Goal: Task Accomplishment & Management: Manage account settings

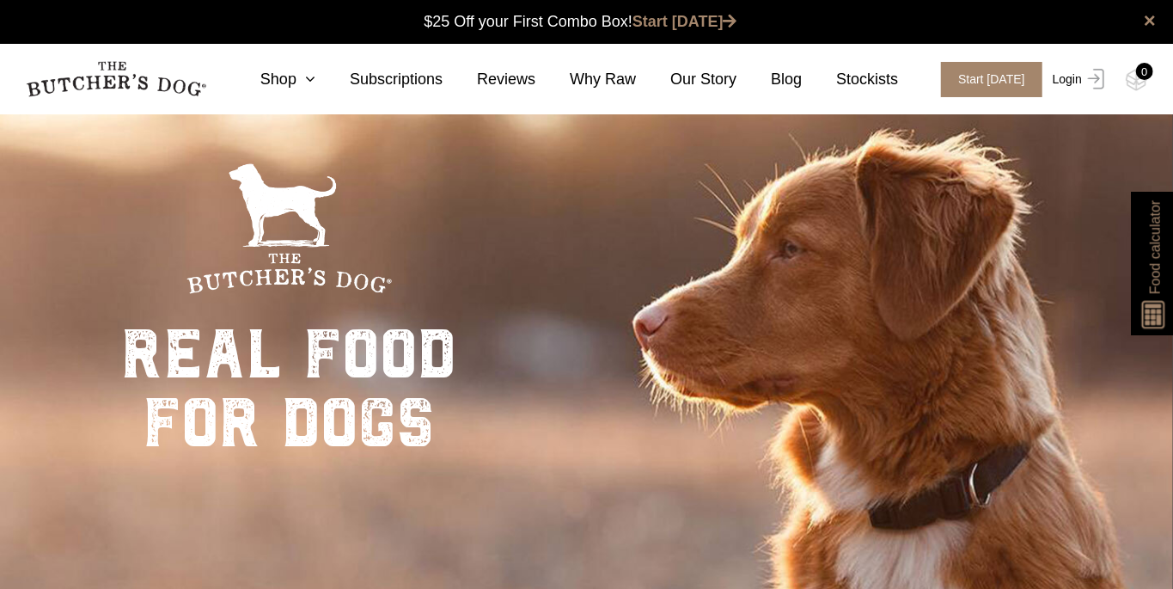
click at [1086, 85] on img at bounding box center [1093, 79] width 22 height 21
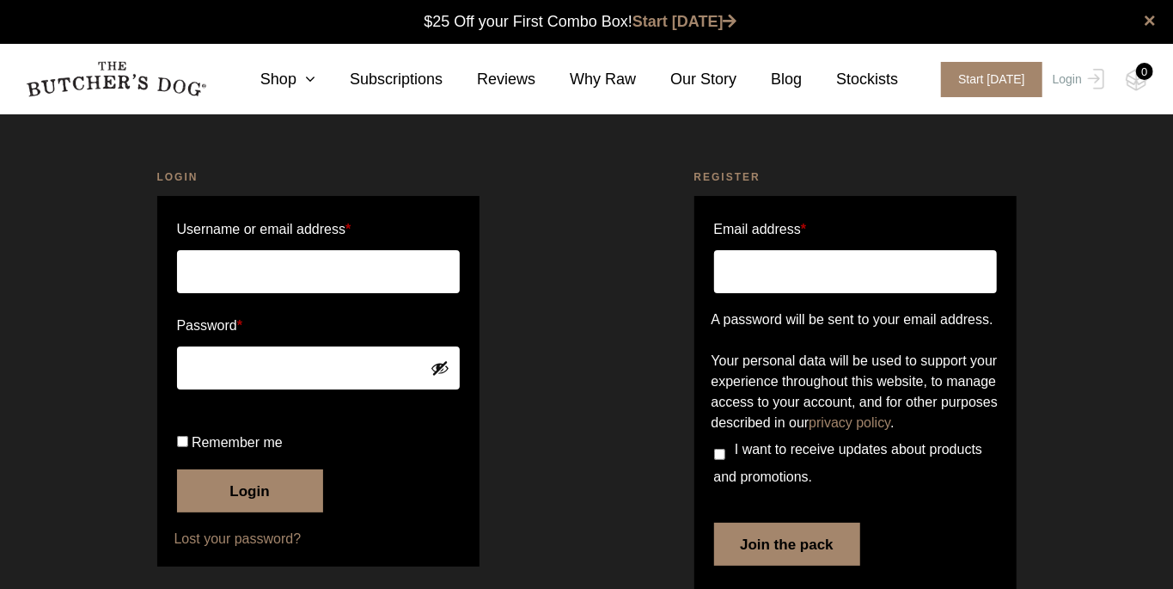
click at [386, 276] on input "Username or email address *" at bounding box center [318, 271] width 283 height 43
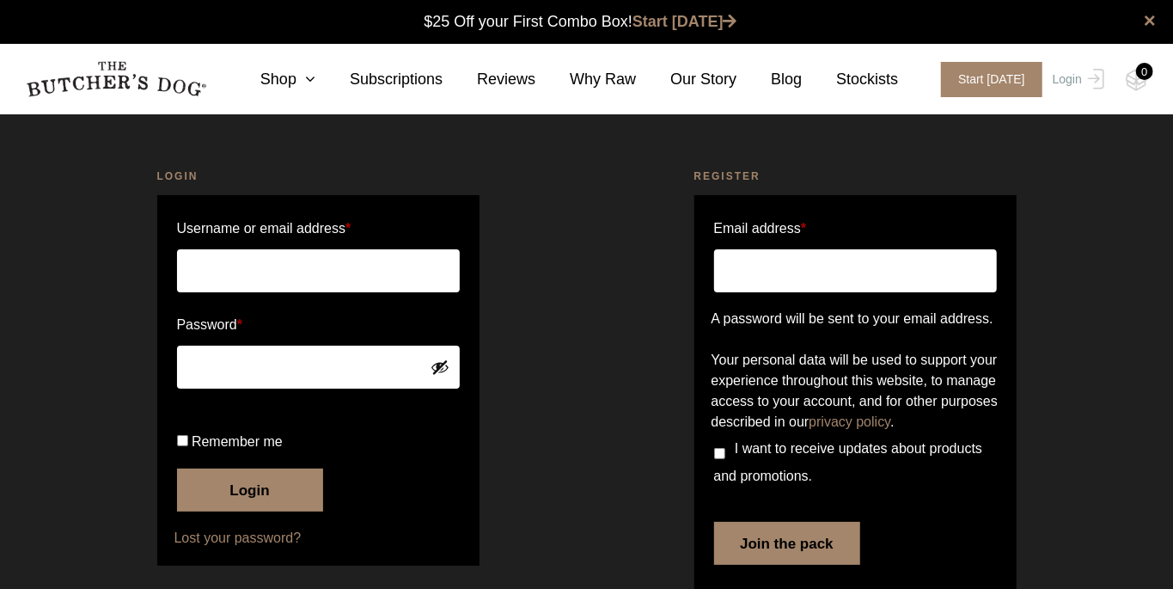
type input "[PERSON_NAME][EMAIL_ADDRESS][PERSON_NAME][DOMAIN_NAME]"
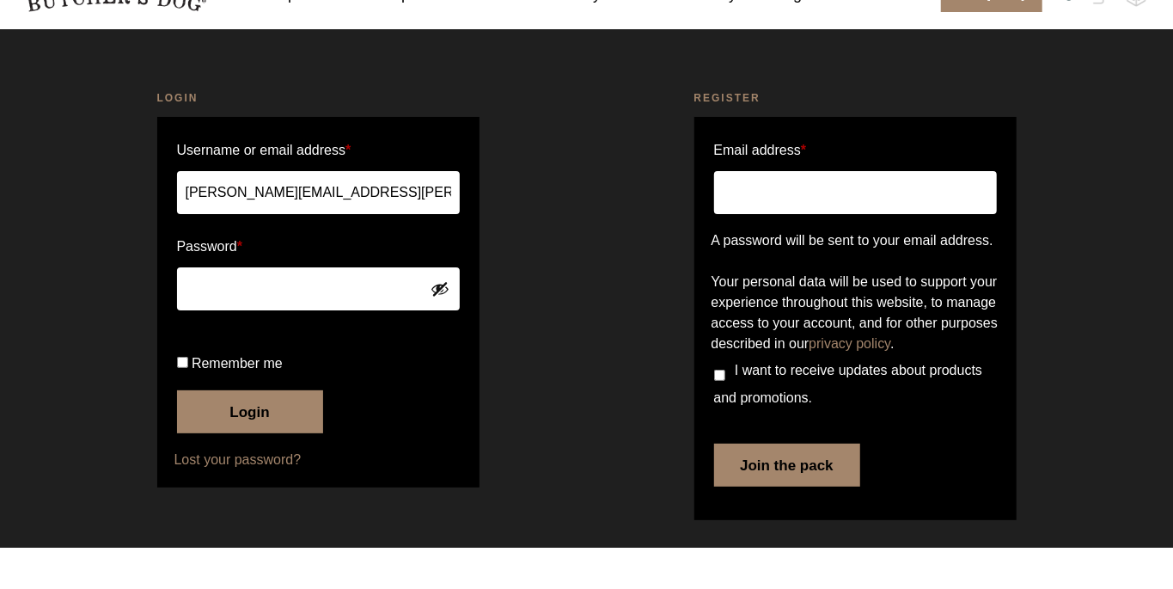
scroll to position [99, 0]
click at [284, 456] on button "Login" at bounding box center [250, 452] width 146 height 43
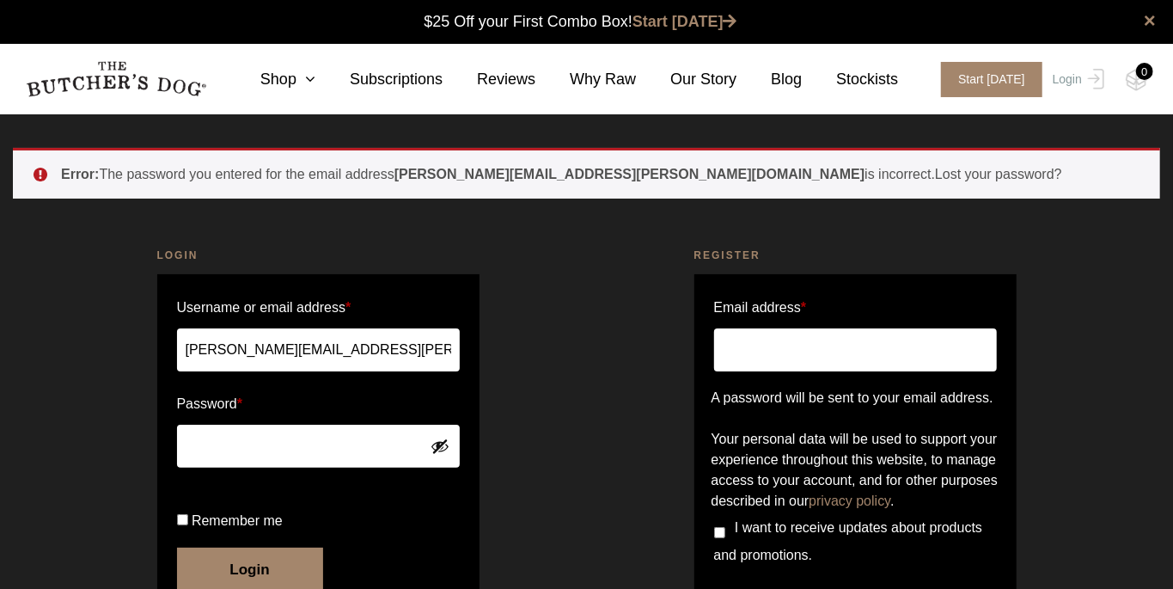
scroll to position [1, 0]
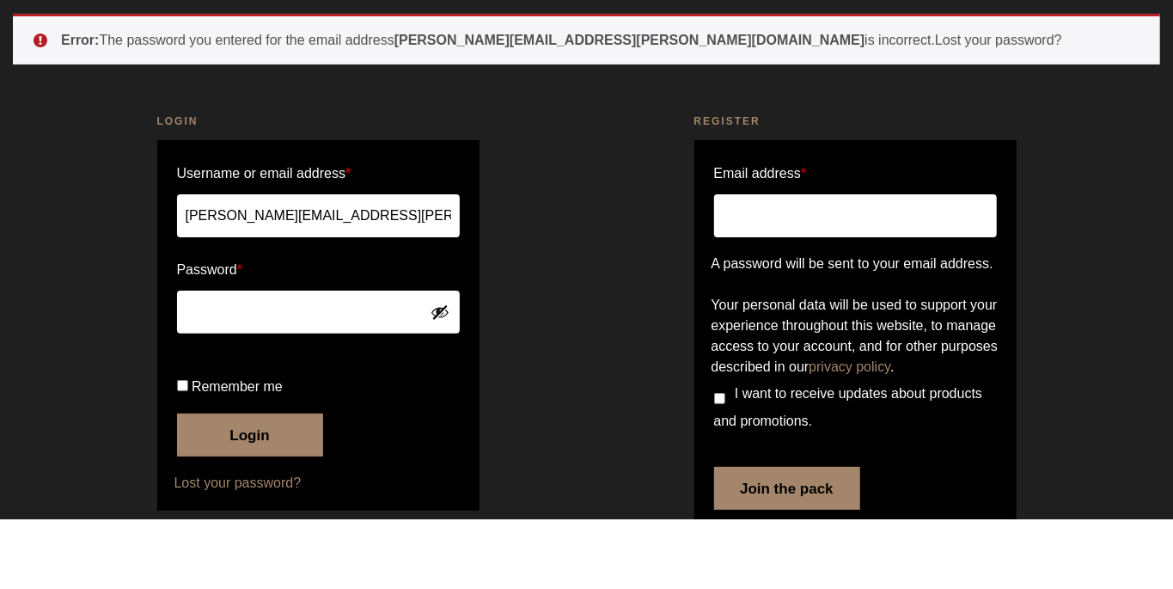
click at [276, 527] on button "Login" at bounding box center [250, 505] width 146 height 43
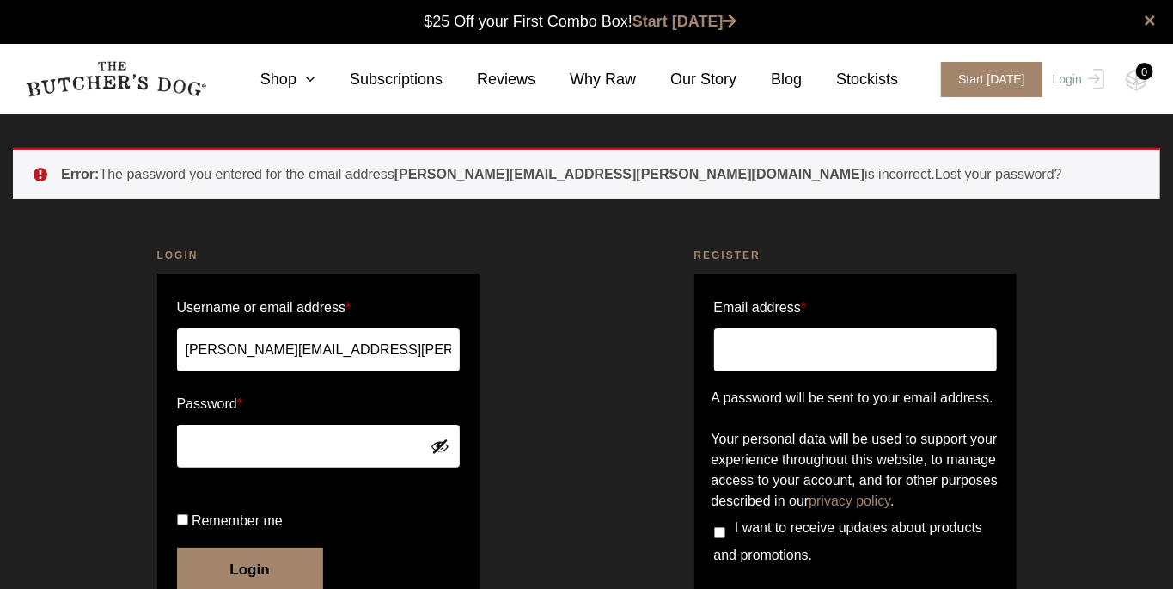
scroll to position [1, 0]
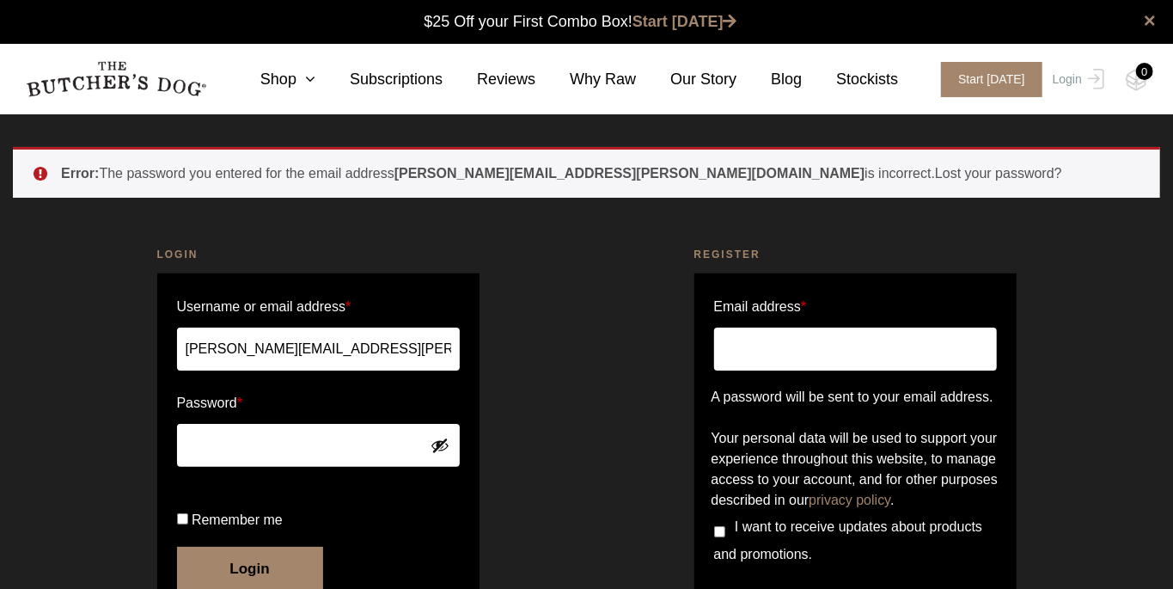
click at [445, 445] on button "Show password" at bounding box center [440, 445] width 19 height 19
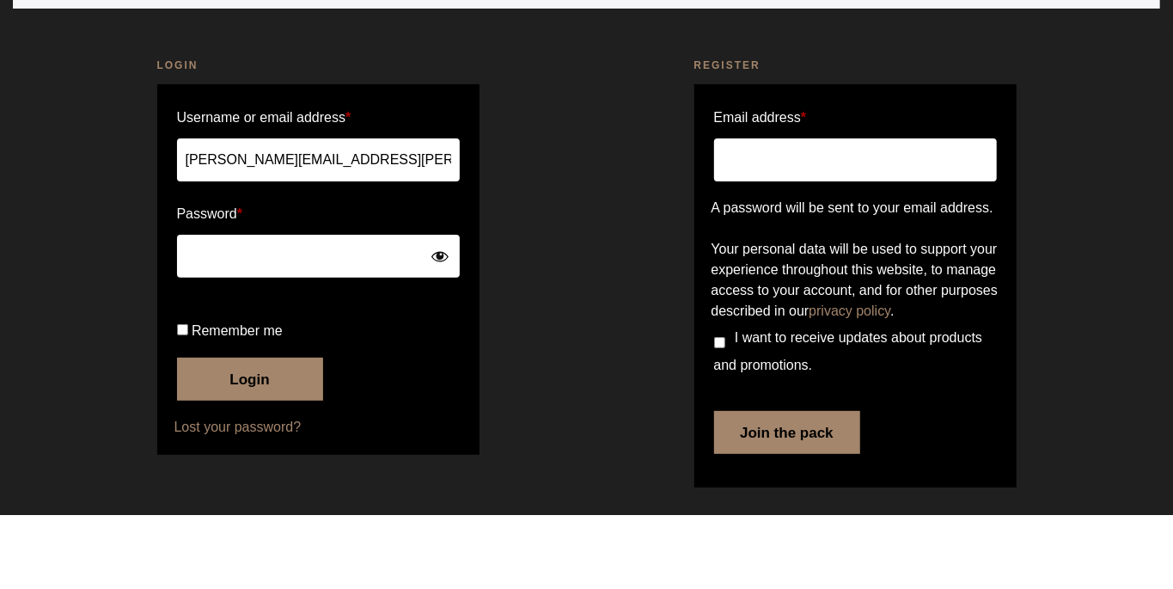
scroll to position [132, 0]
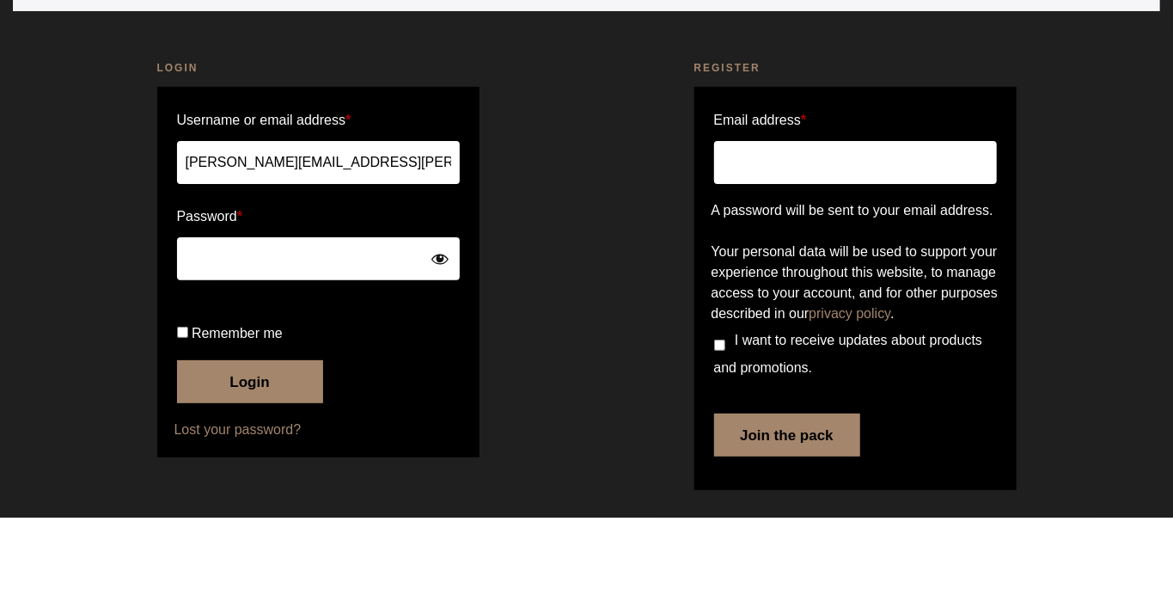
click at [184, 409] on input "Remember me" at bounding box center [182, 403] width 11 height 11
checkbox input "true"
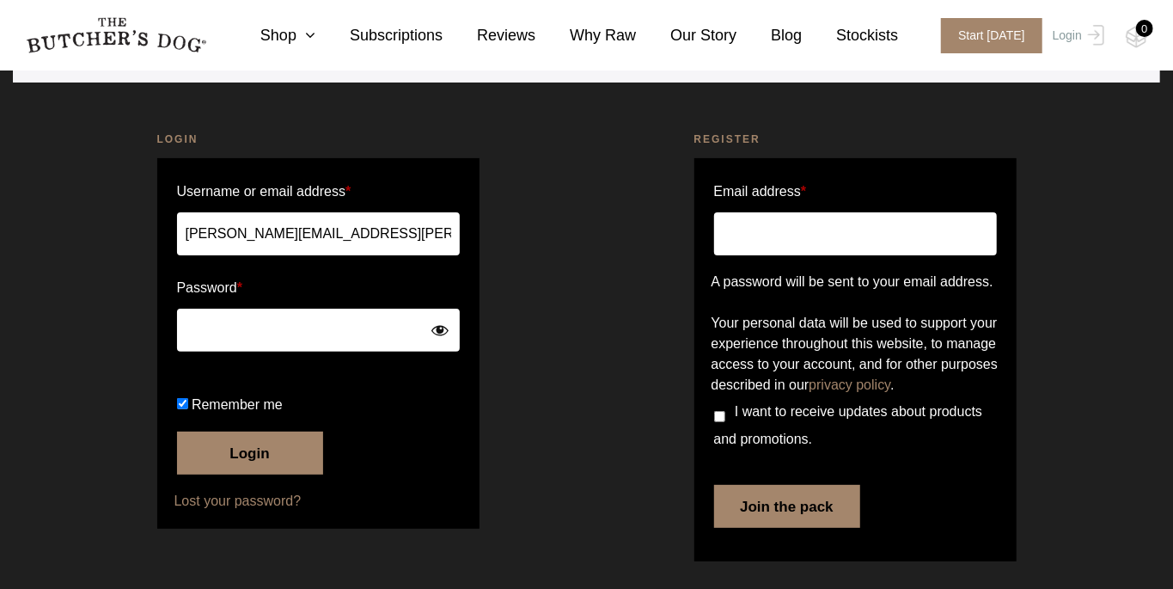
click at [270, 474] on button "Login" at bounding box center [250, 452] width 146 height 43
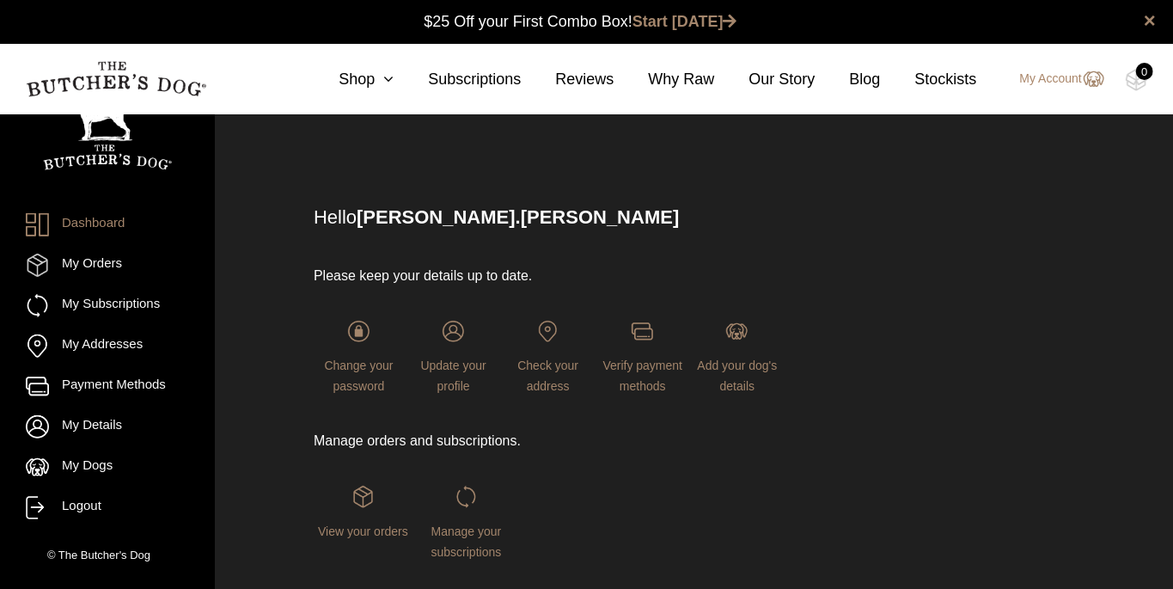
scroll to position [21, 0]
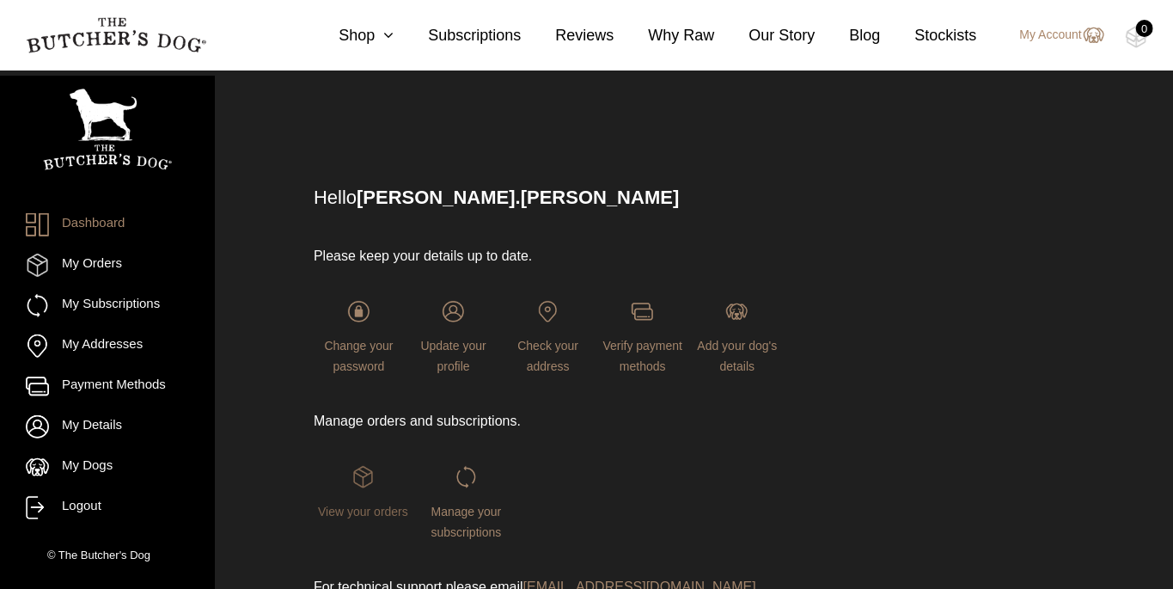
click at [370, 487] on img at bounding box center [362, 476] width 21 height 21
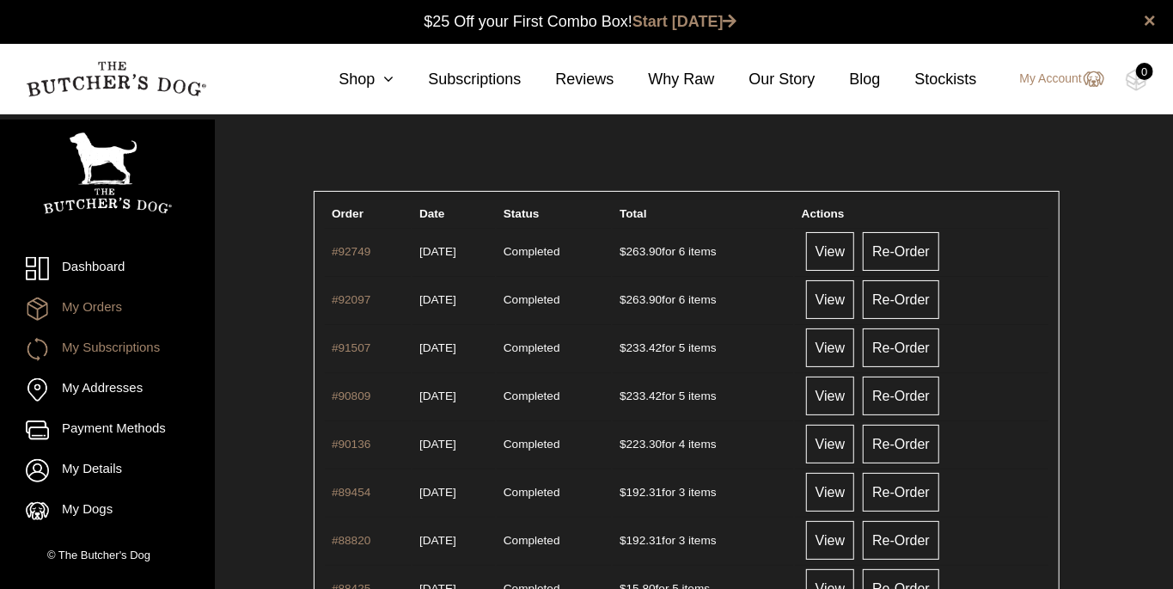
click at [83, 350] on link "My Subscriptions" at bounding box center [107, 349] width 163 height 23
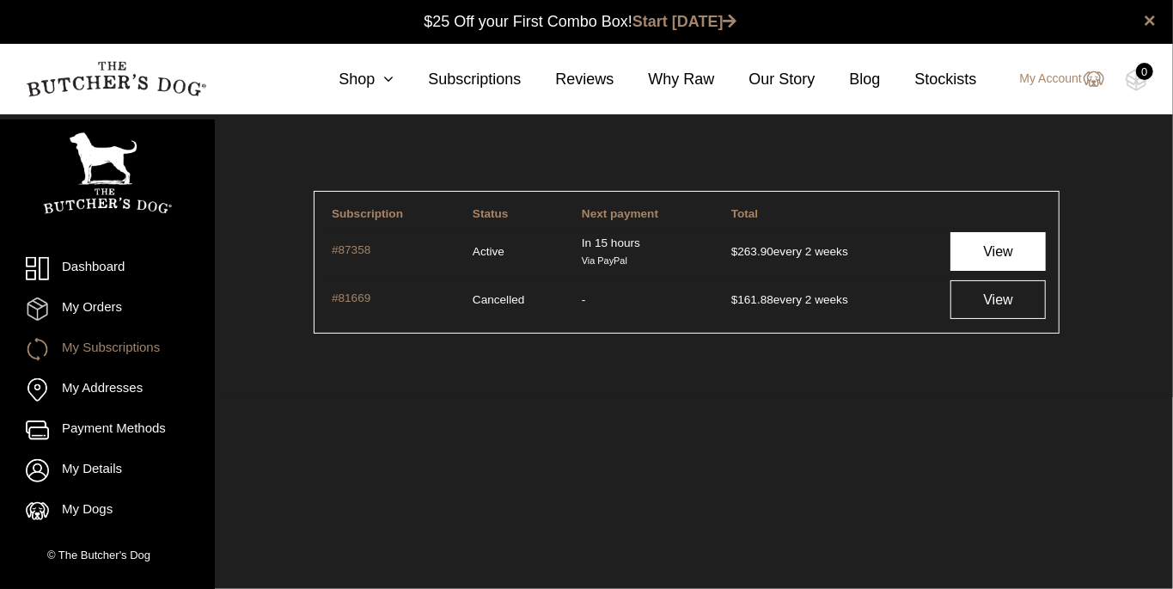
click at [1012, 252] on link "View" at bounding box center [997, 251] width 95 height 39
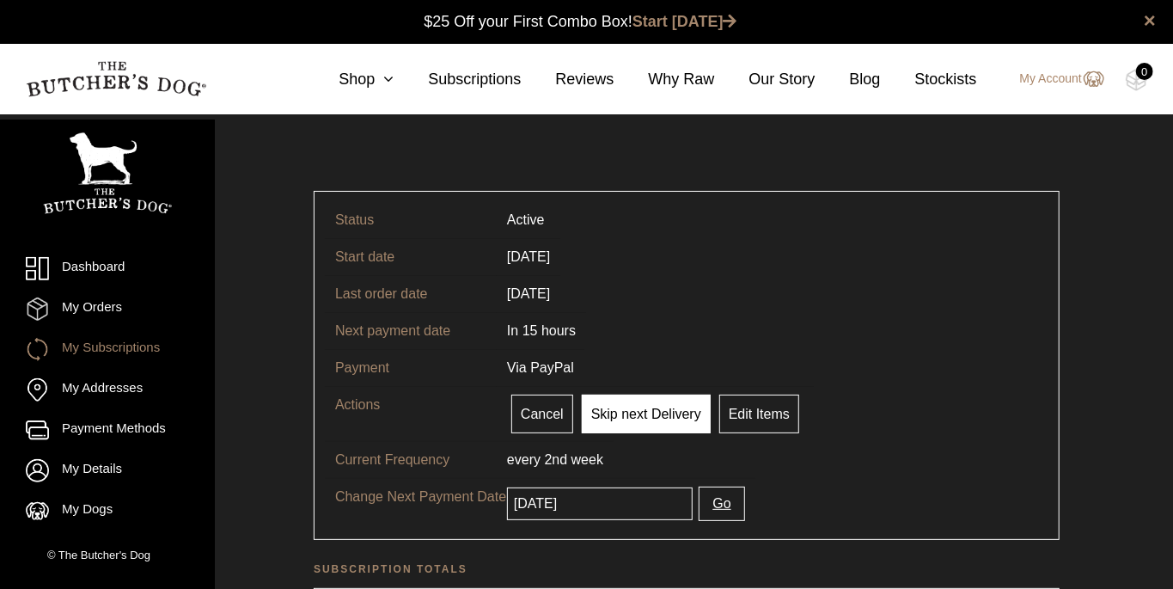
click at [653, 418] on link "Skip next Delivery" at bounding box center [646, 413] width 129 height 39
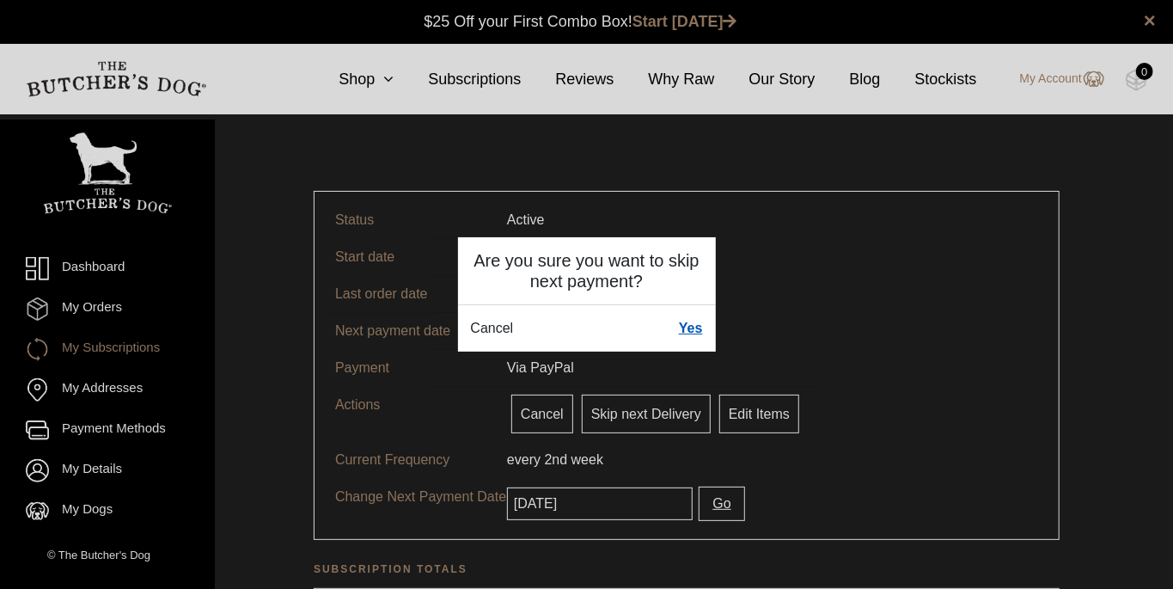
click at [700, 331] on link "Yes" at bounding box center [691, 328] width 24 height 21
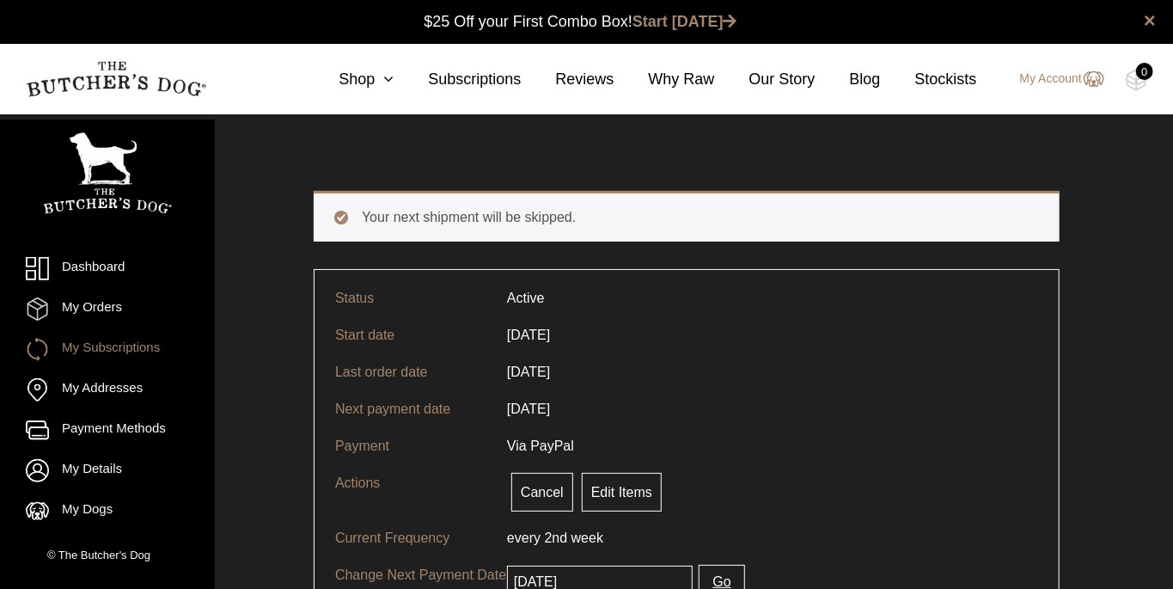
scroll to position [1, 0]
